Goal: Transaction & Acquisition: Book appointment/travel/reservation

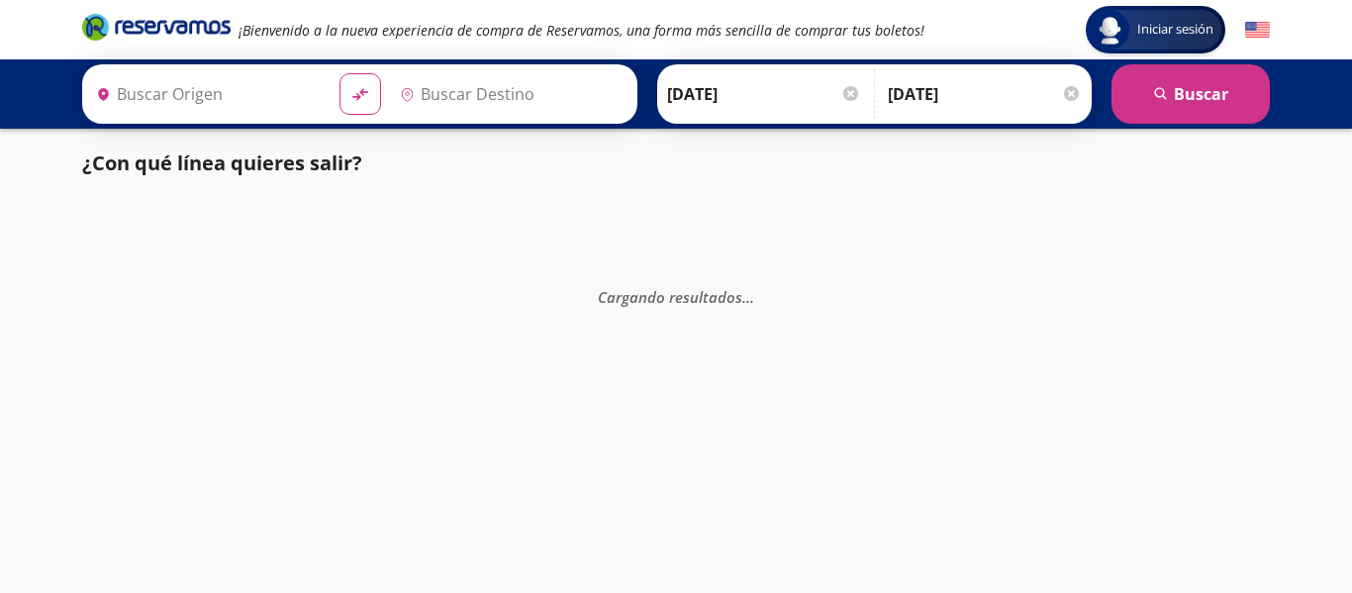
type input "[GEOGRAPHIC_DATA], [GEOGRAPHIC_DATA]"
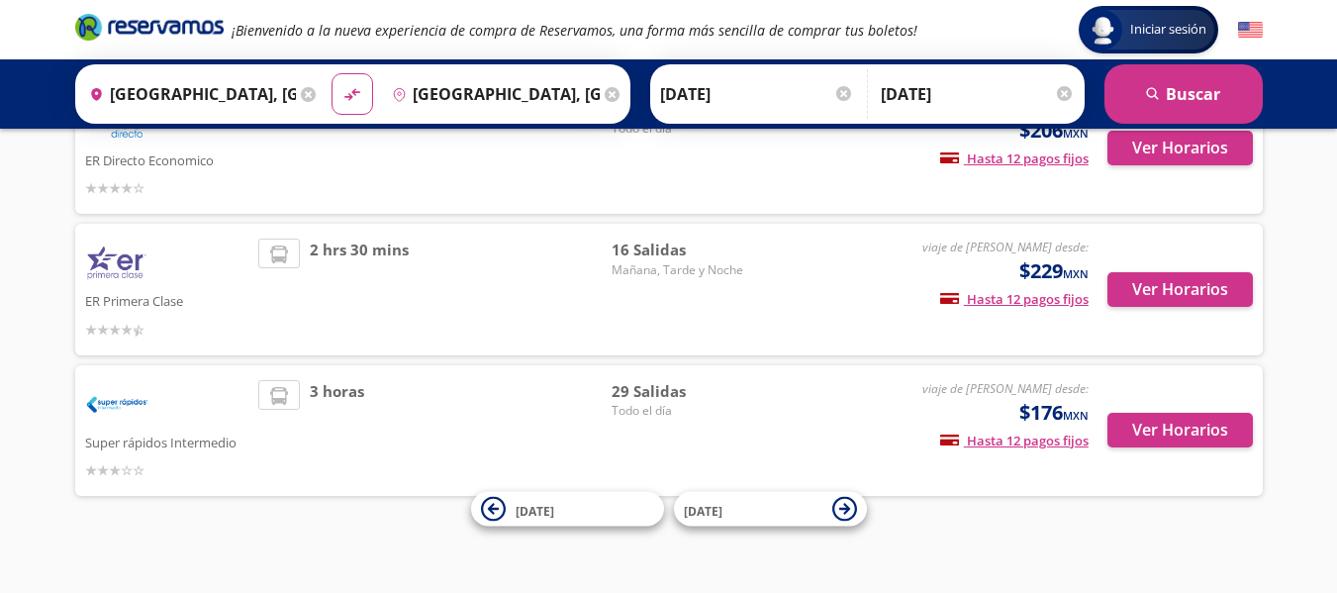
scroll to position [380, 0]
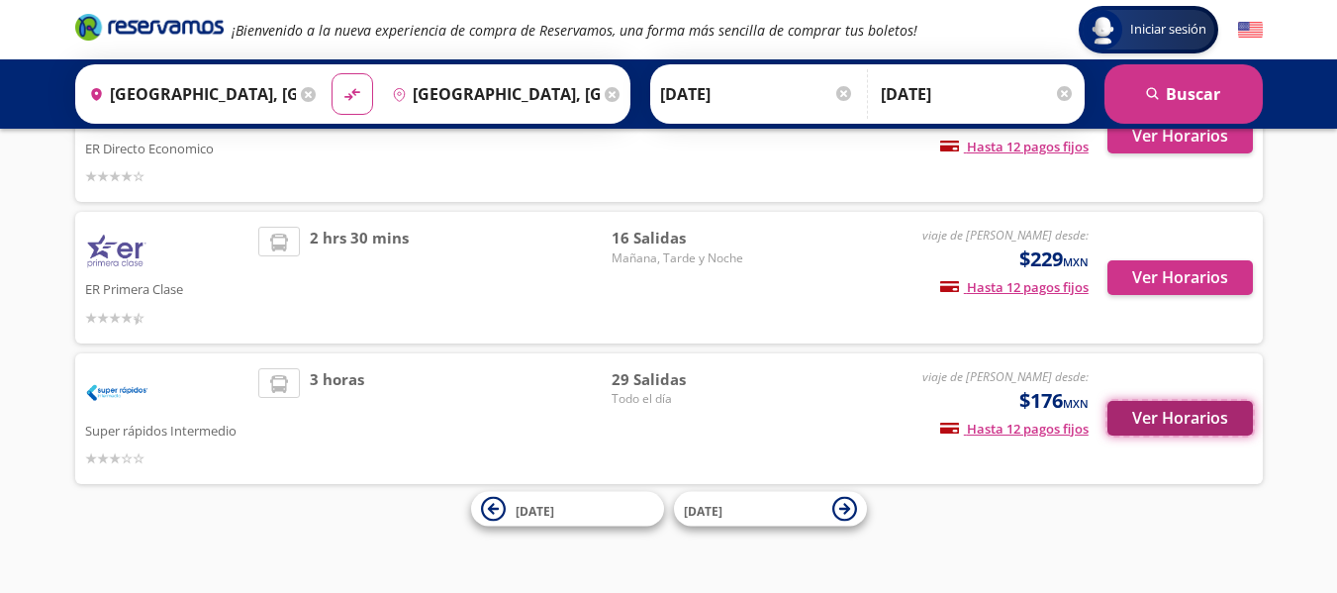
click at [1176, 411] on button "Ver Horarios" at bounding box center [1180, 418] width 145 height 35
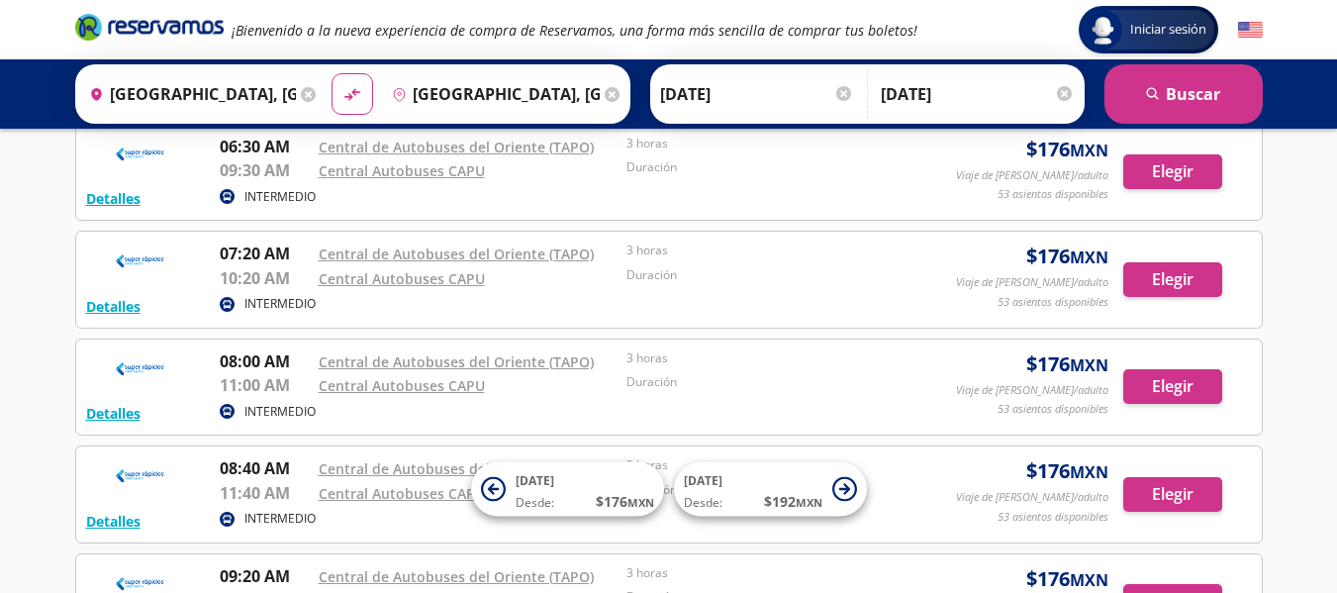
scroll to position [186, 0]
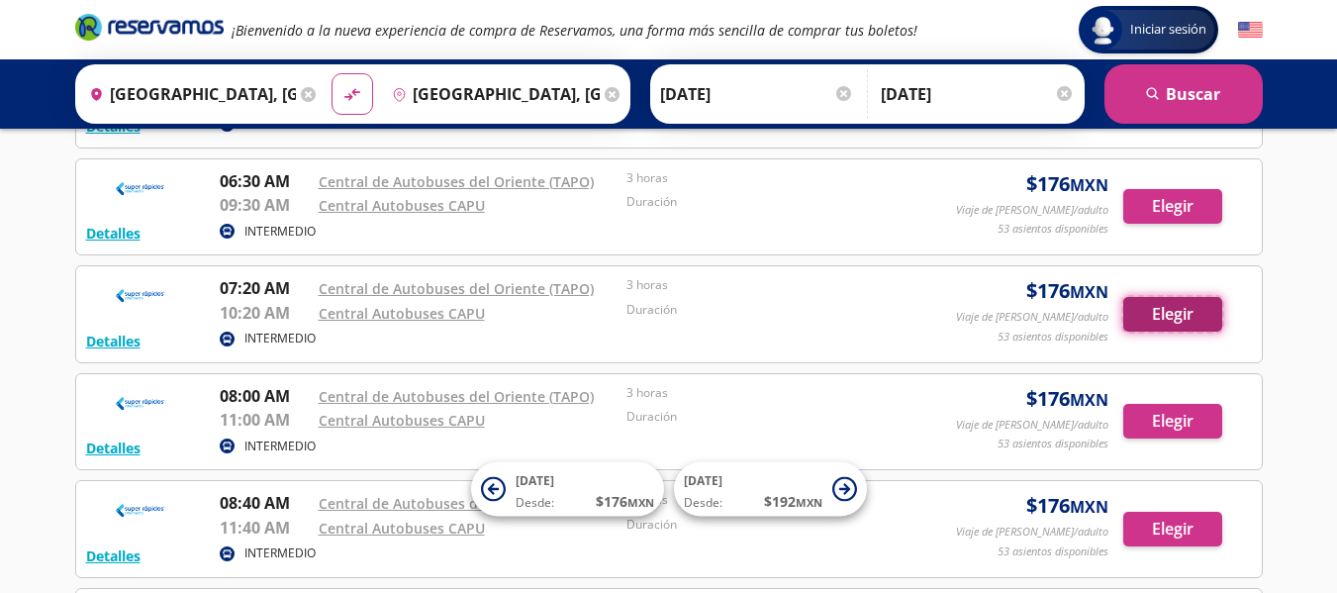
click at [1168, 309] on button "Elegir" at bounding box center [1172, 314] width 99 height 35
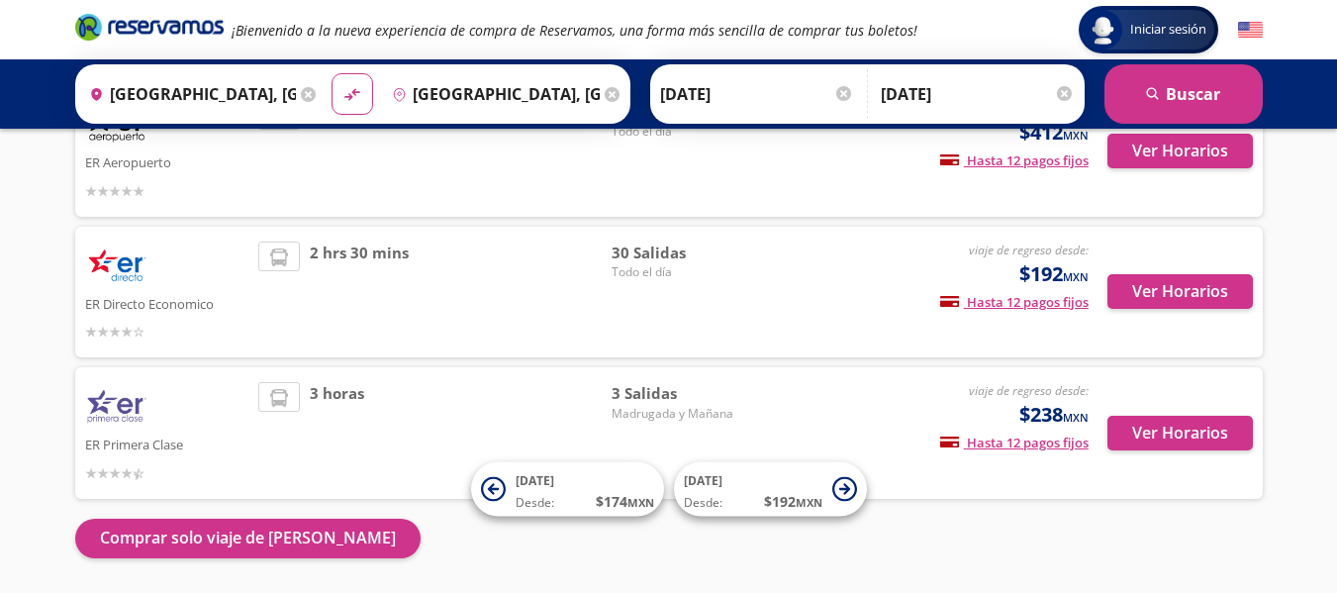
scroll to position [150, 0]
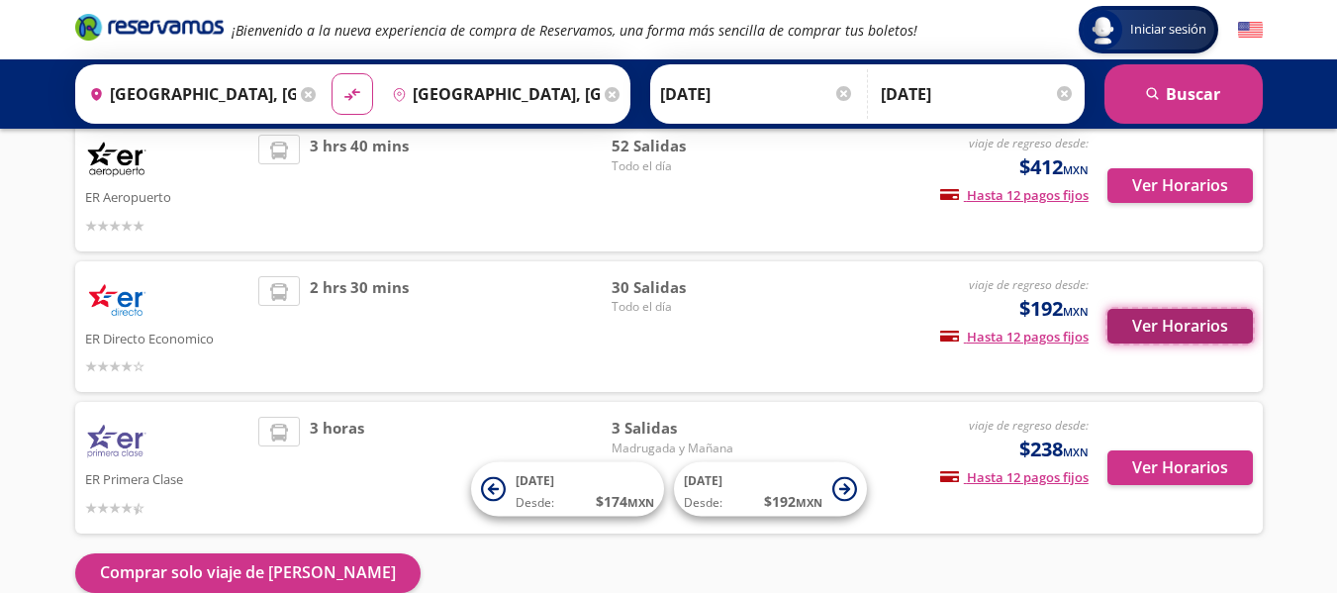
click at [1190, 322] on button "Ver Horarios" at bounding box center [1180, 326] width 145 height 35
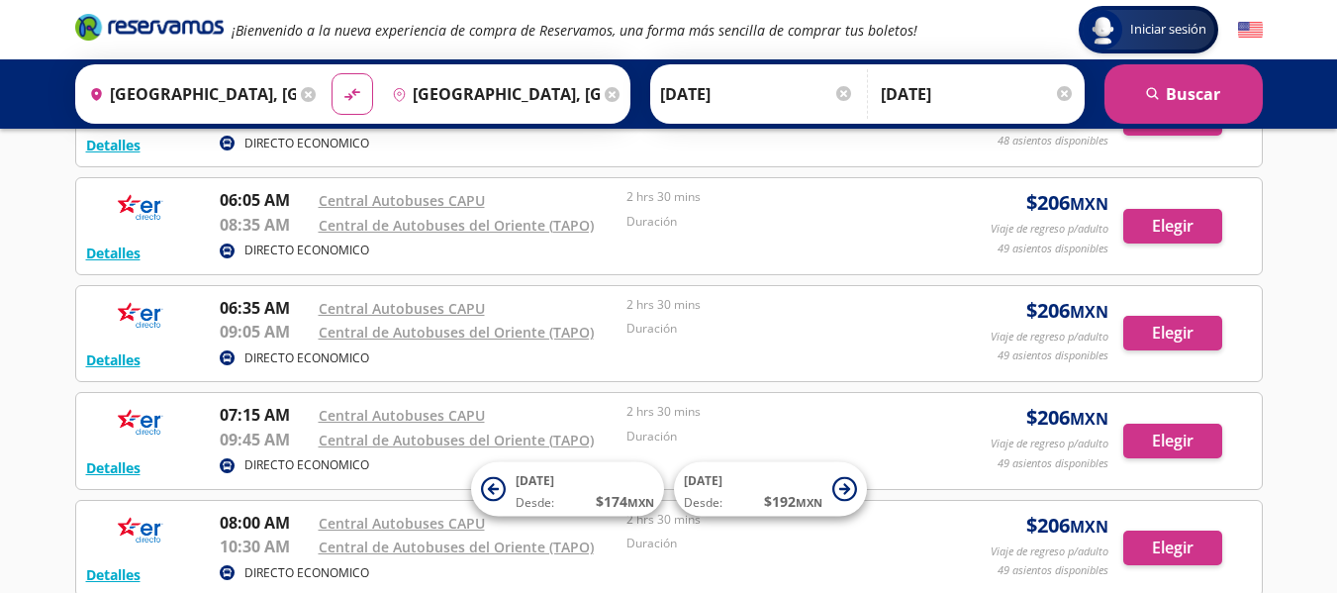
scroll to position [495, 0]
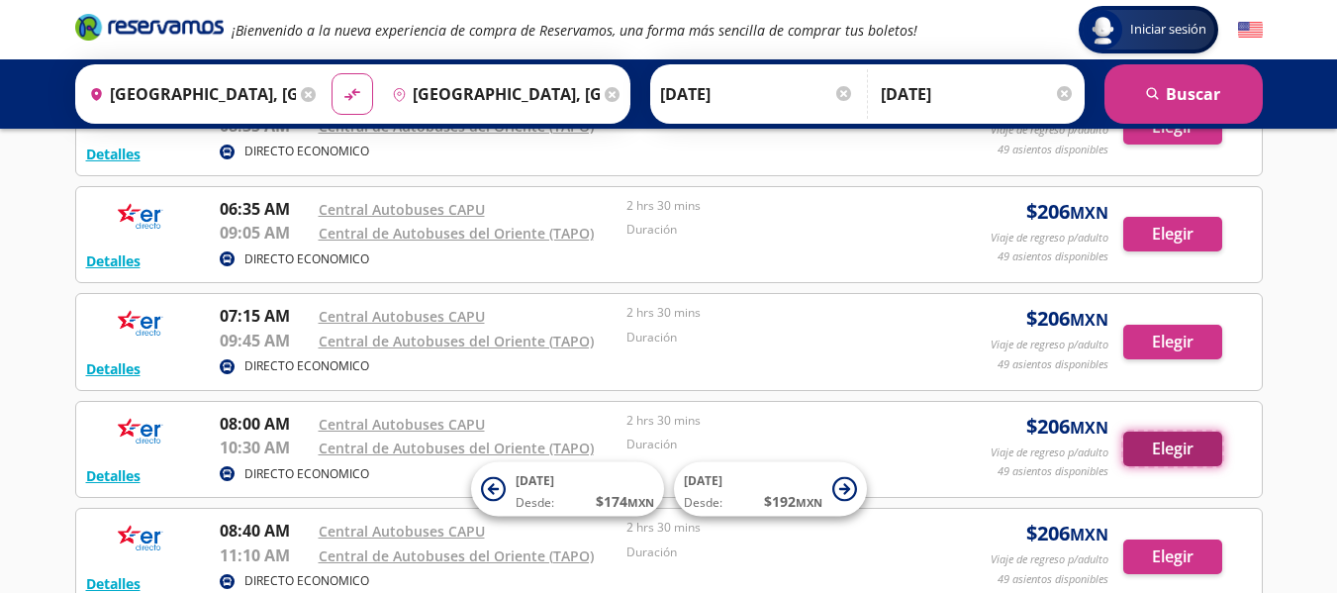
click at [1149, 459] on button "Elegir" at bounding box center [1172, 449] width 99 height 35
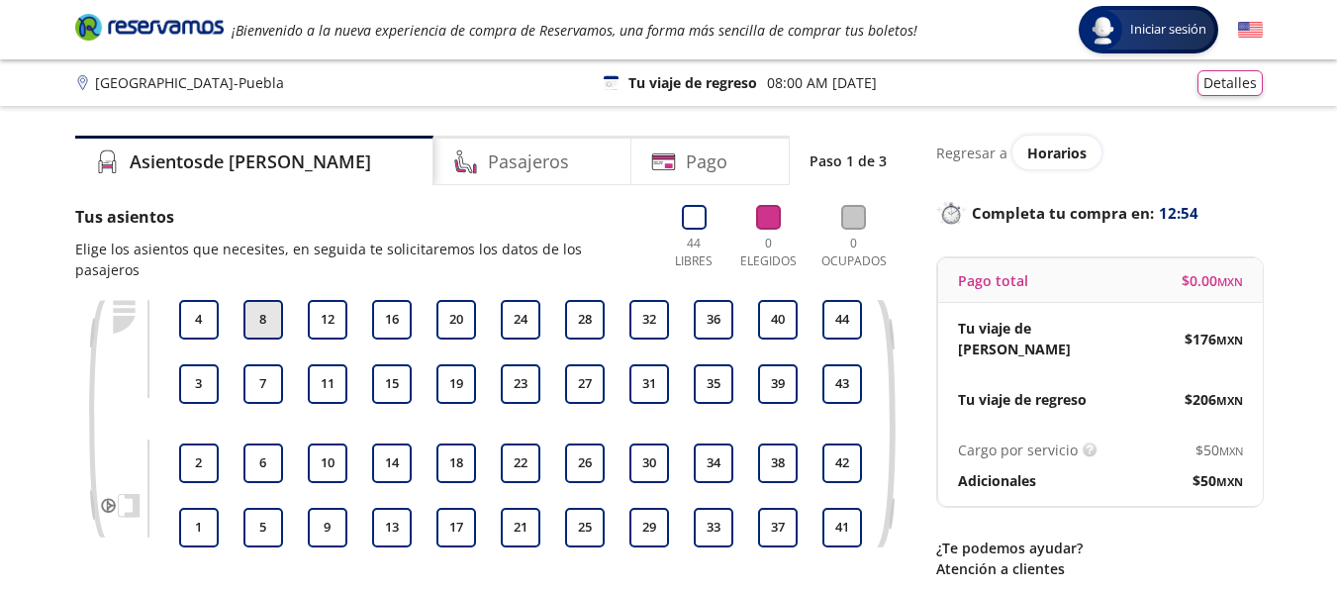
click at [272, 300] on button "8" at bounding box center [263, 320] width 40 height 40
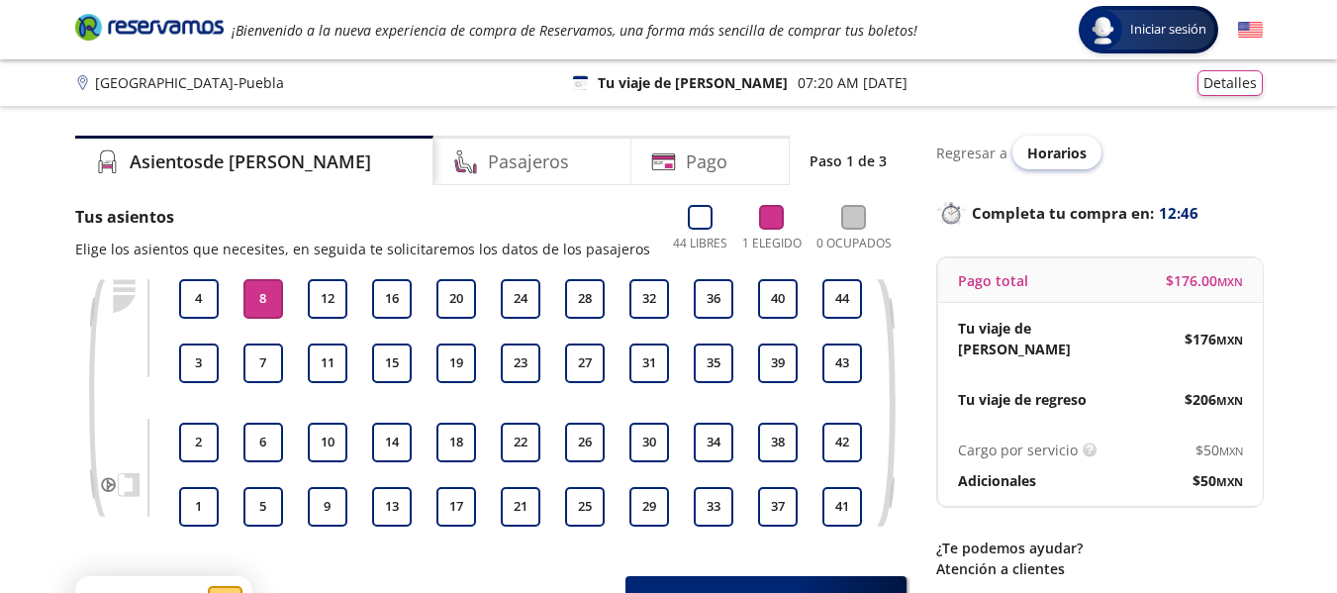
click at [1070, 156] on span "Horarios" at bounding box center [1056, 153] width 59 height 19
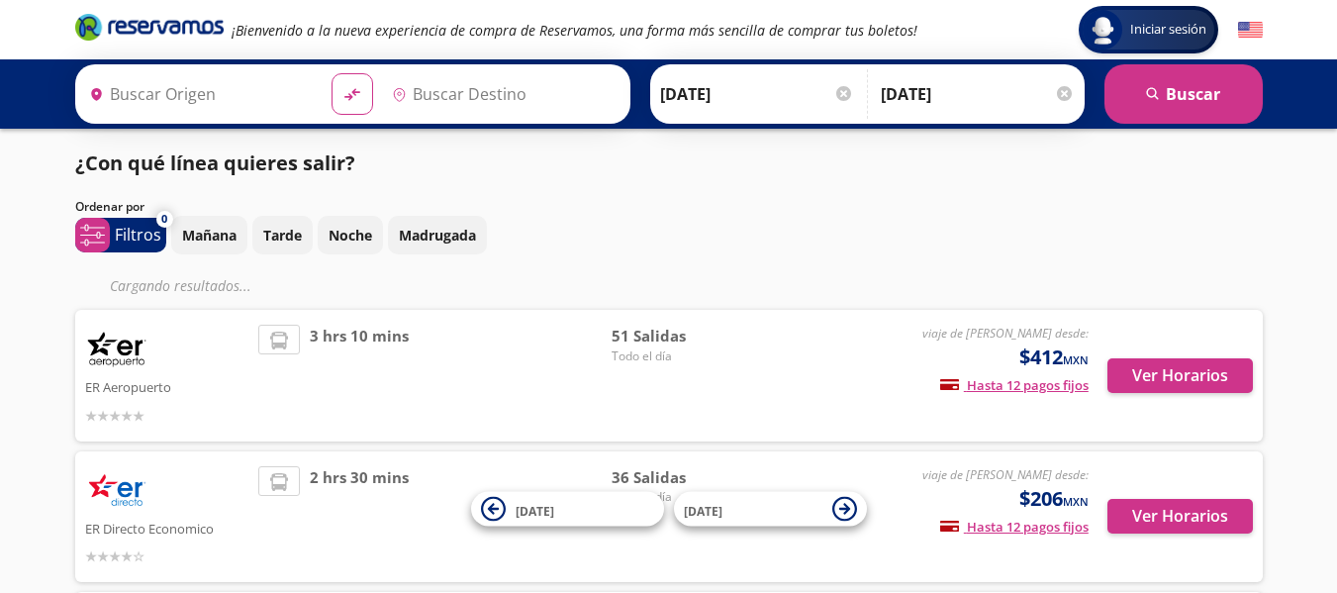
type input "[GEOGRAPHIC_DATA], [GEOGRAPHIC_DATA]"
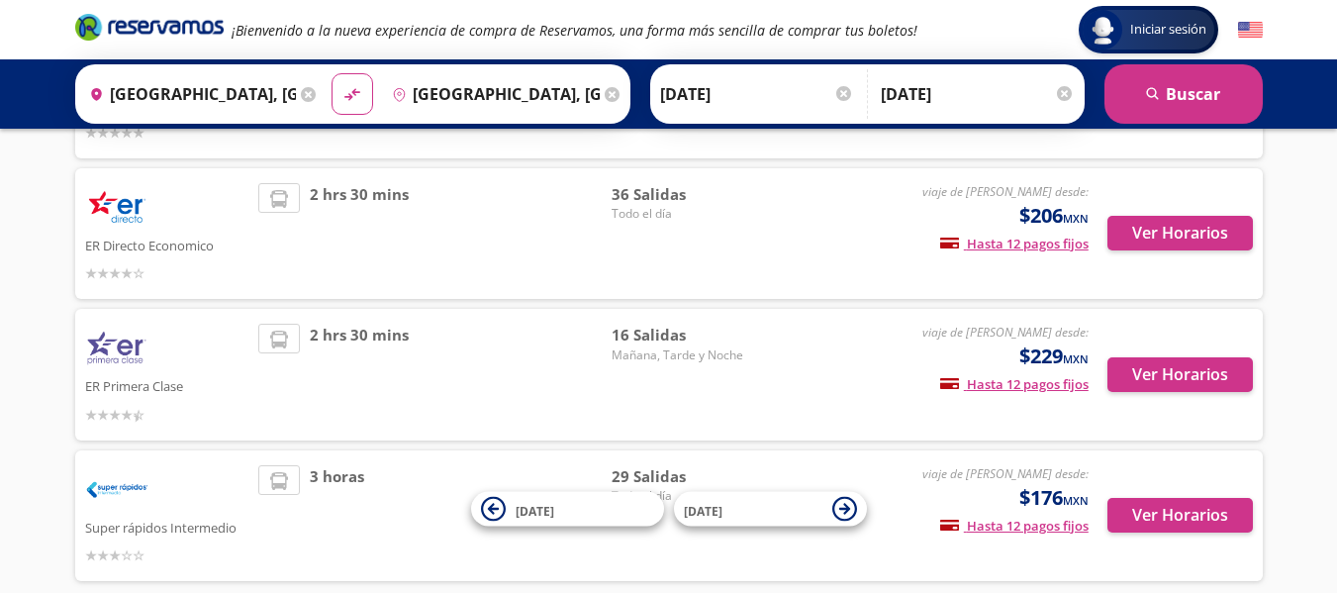
scroll to position [380, 0]
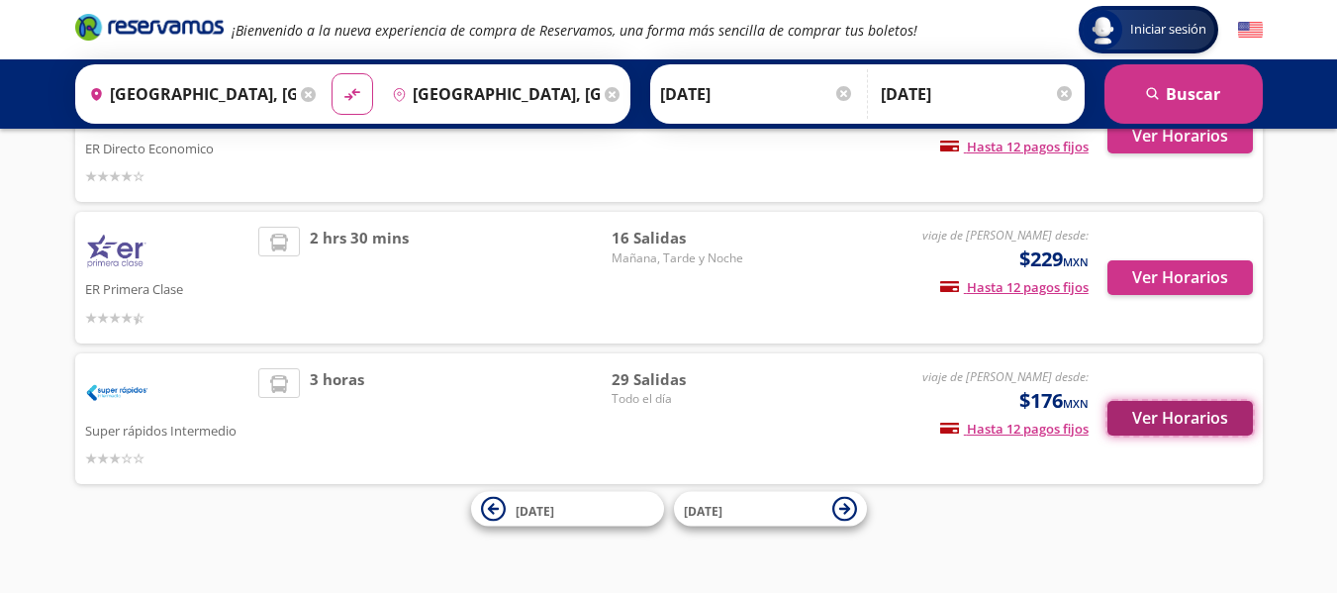
click at [1184, 417] on button "Ver Horarios" at bounding box center [1180, 418] width 145 height 35
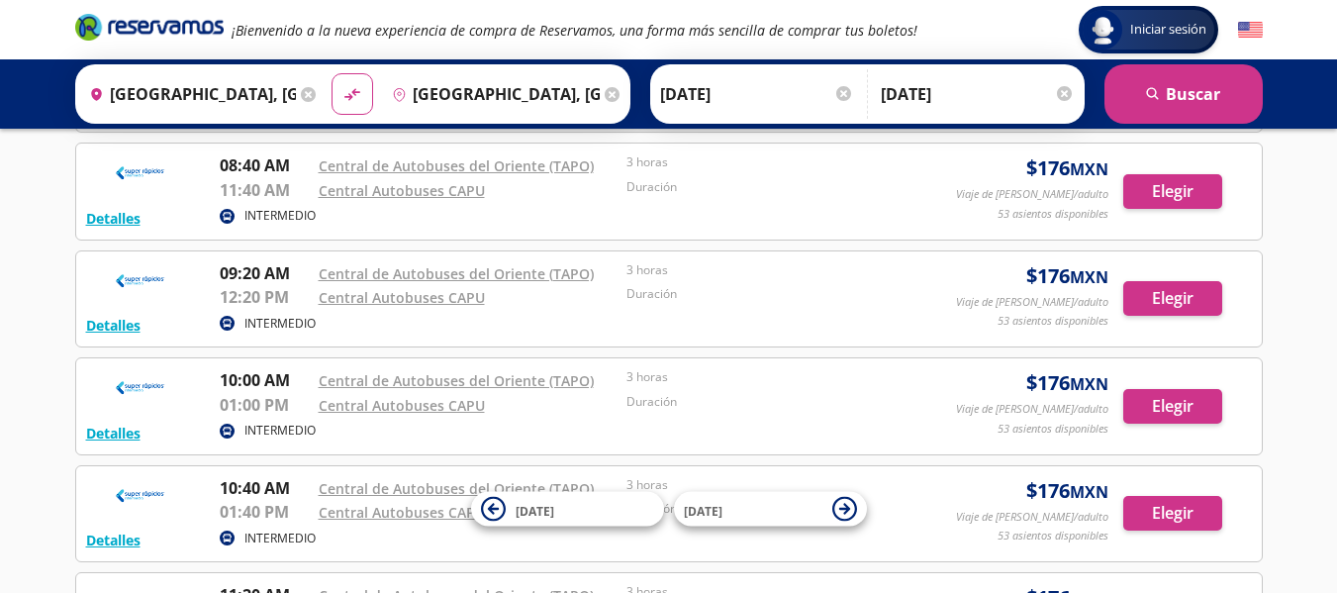
scroll to position [792, 0]
